Goal: Task Accomplishment & Management: Manage account settings

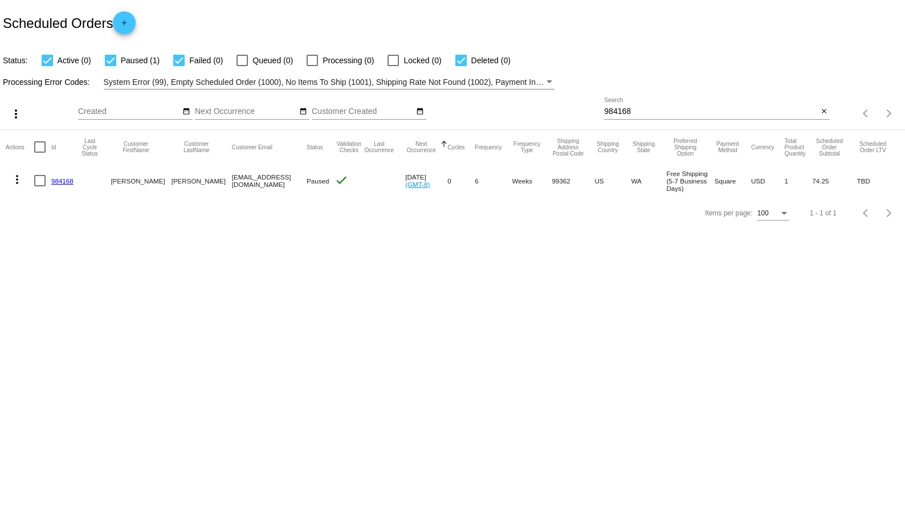
click at [66, 179] on link "984168" at bounding box center [62, 180] width 22 height 7
click at [640, 107] on input "984168" at bounding box center [711, 111] width 214 height 9
paste input "39486"
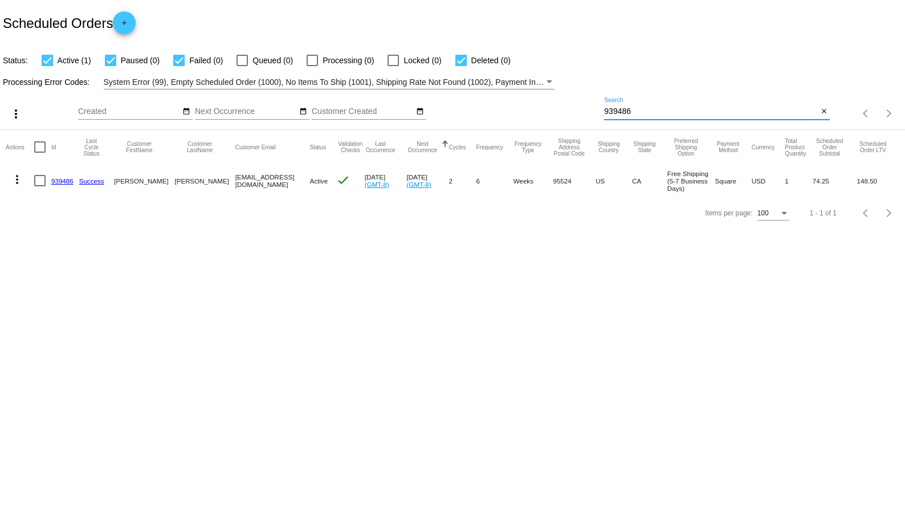
type input "939486"
click at [15, 179] on mat-icon "more_vert" at bounding box center [17, 180] width 14 height 14
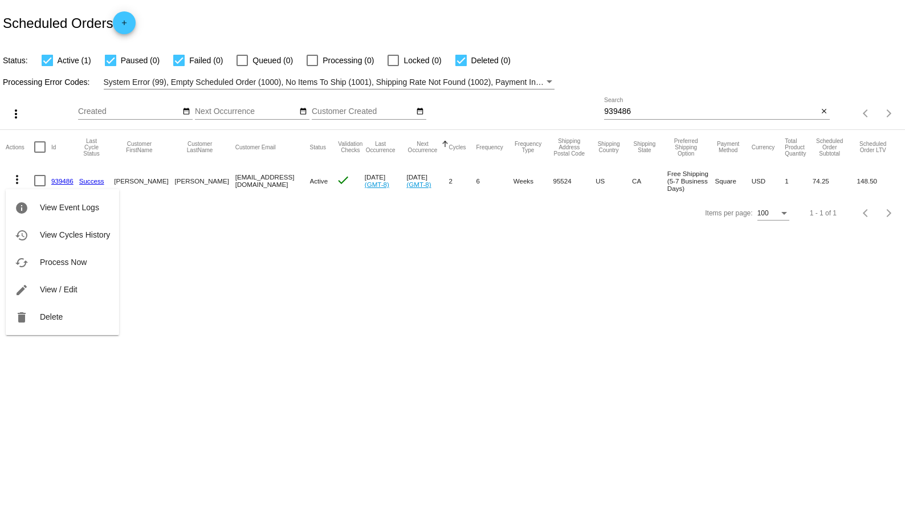
click at [260, 255] on div at bounding box center [452, 255] width 905 height 510
click at [64, 182] on link "939486" at bounding box center [62, 180] width 22 height 7
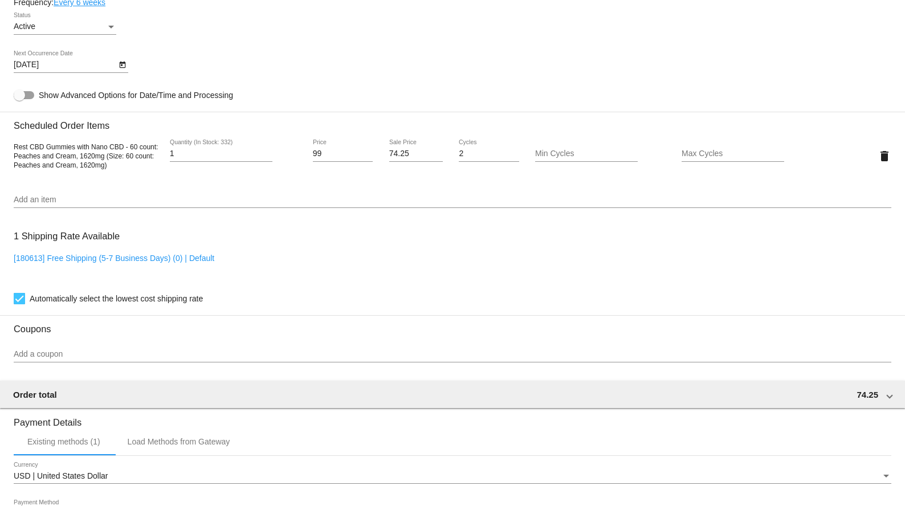
scroll to position [679, 0]
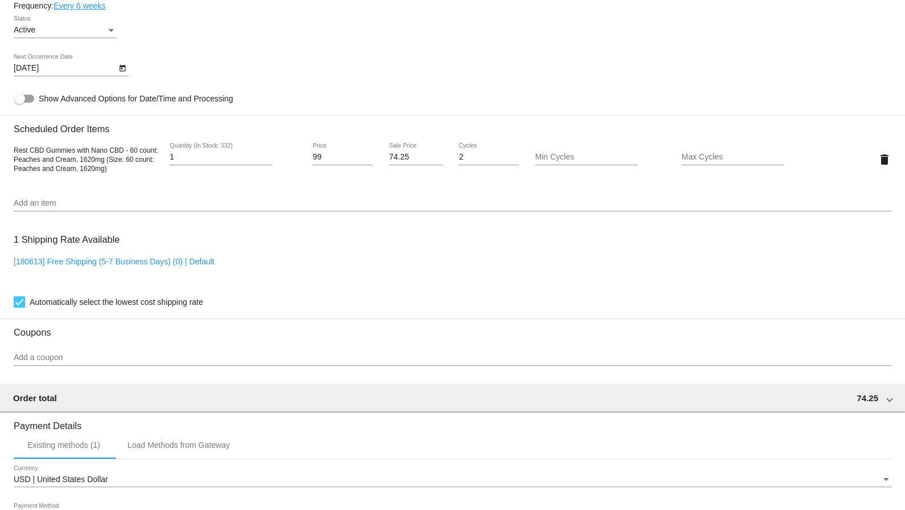
click at [105, 35] on div "Active" at bounding box center [60, 30] width 92 height 9
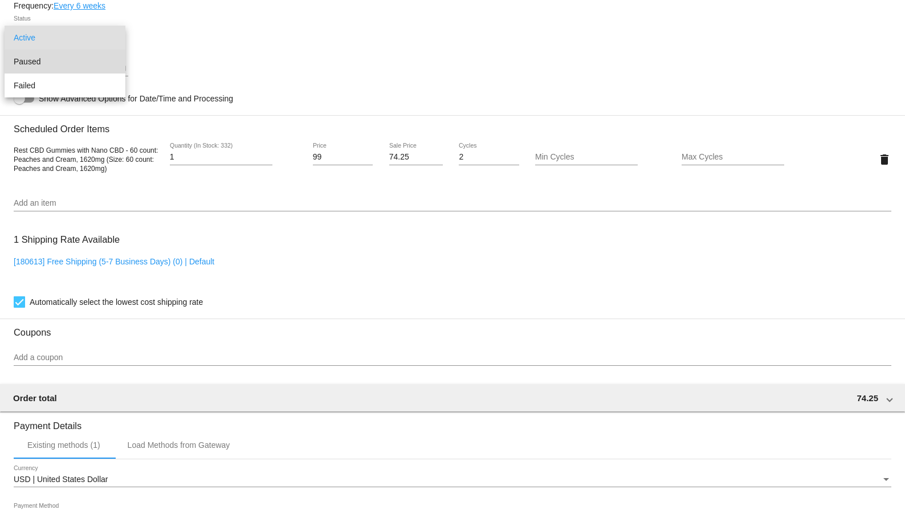
click at [86, 64] on span "Paused" at bounding box center [65, 62] width 103 height 24
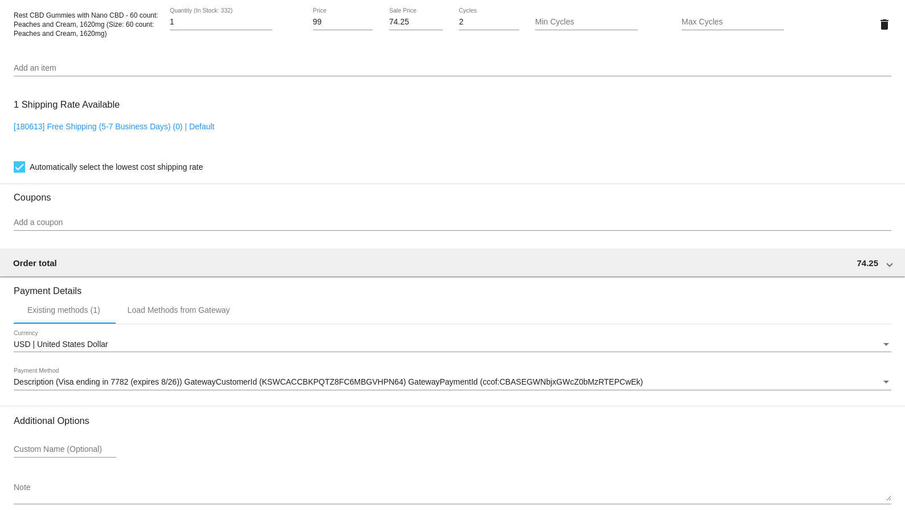
scroll to position [882, 0]
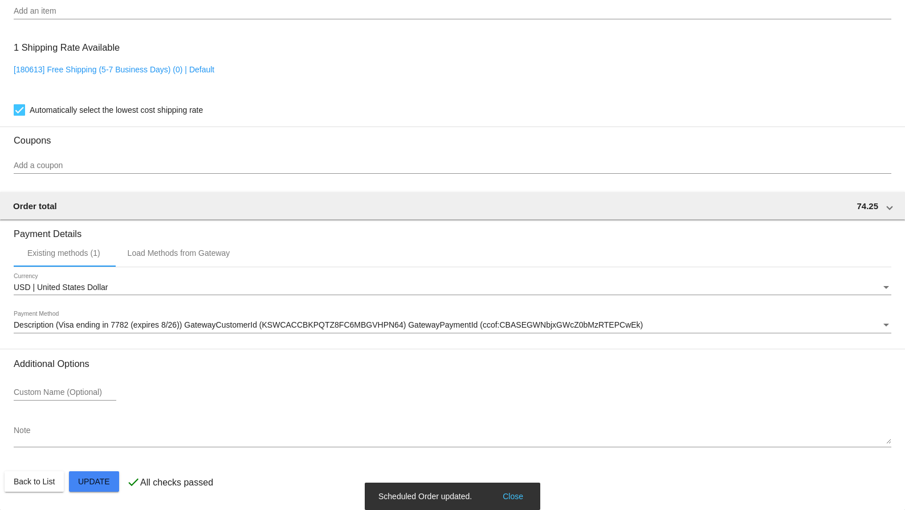
click at [521, 498] on button "Close" at bounding box center [512, 496] width 27 height 11
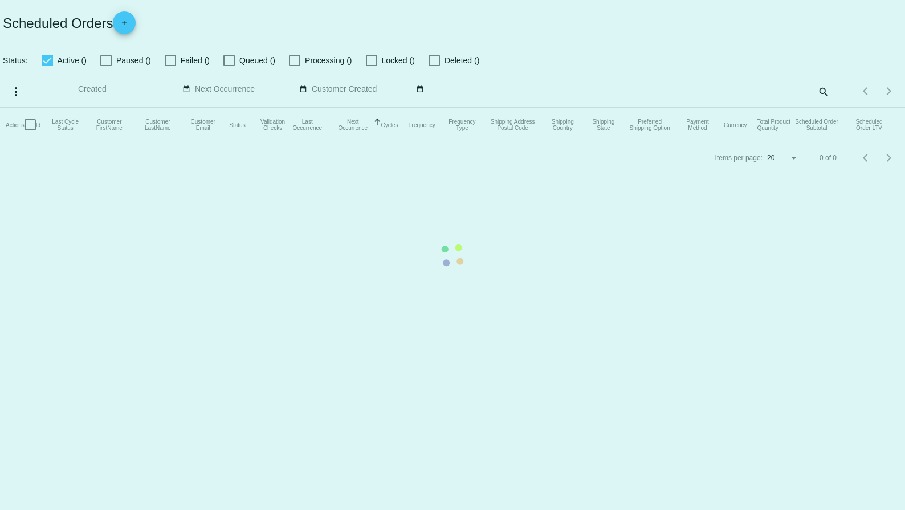
checkbox input "true"
